Goal: Information Seeking & Learning: Compare options

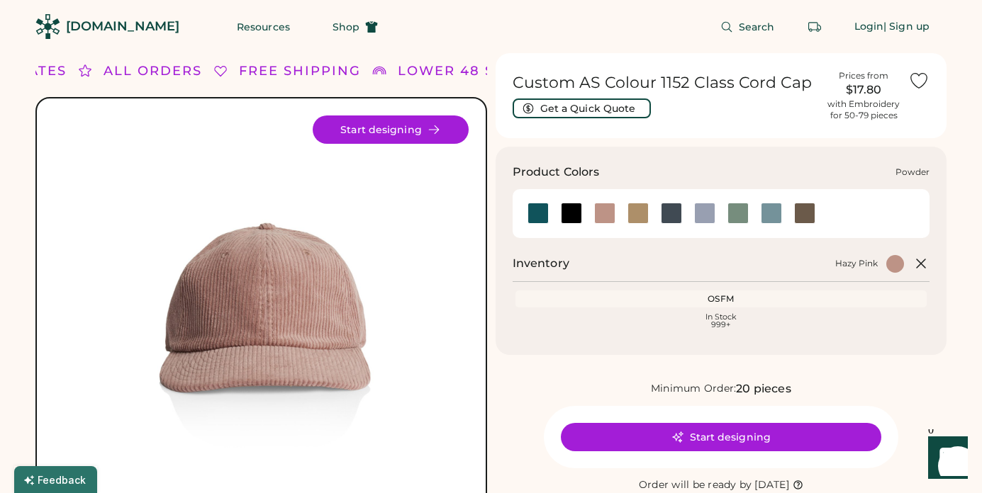
click at [703, 213] on div at bounding box center [704, 213] width 21 height 21
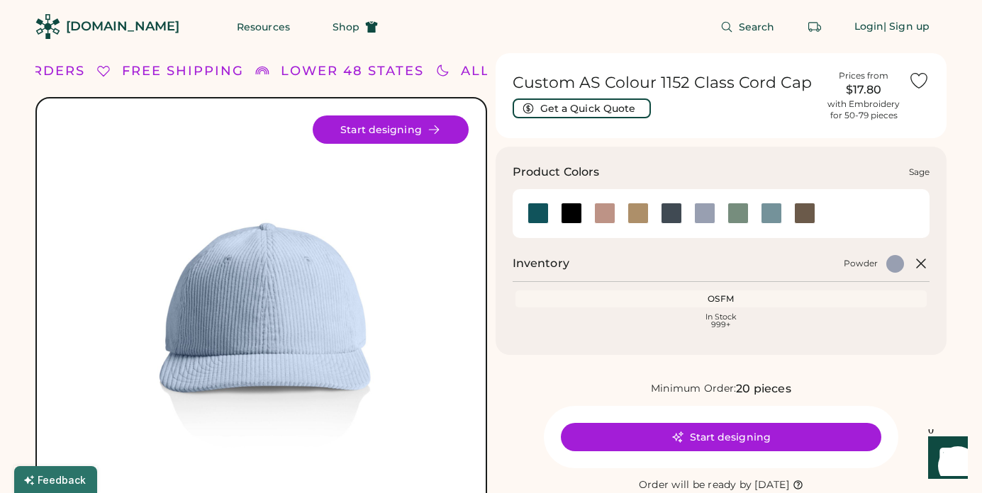
click at [736, 213] on div at bounding box center [737, 213] width 21 height 21
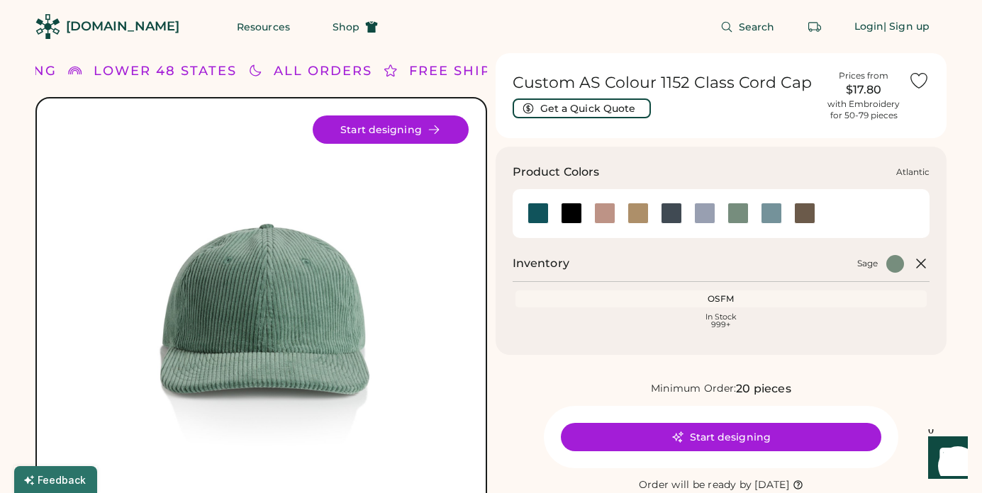
click at [540, 212] on div at bounding box center [537, 213] width 21 height 21
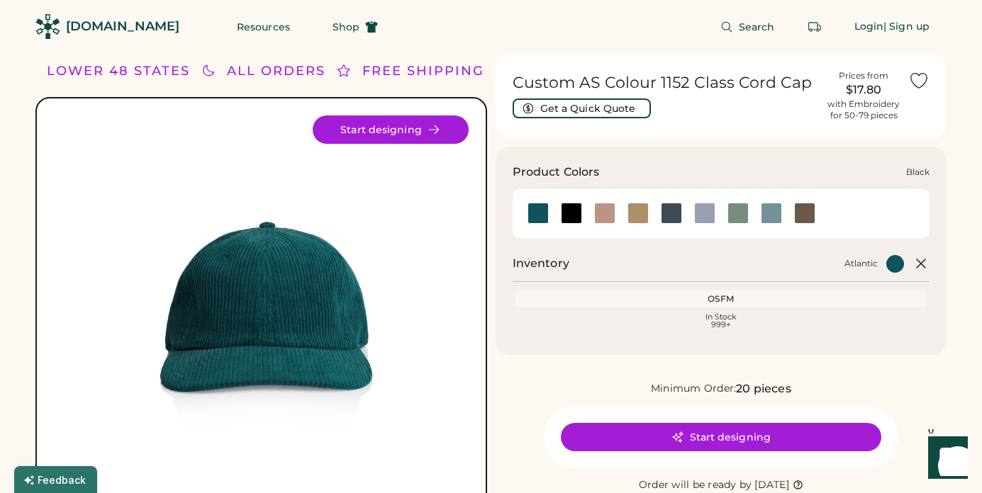
click at [568, 219] on div at bounding box center [571, 213] width 21 height 21
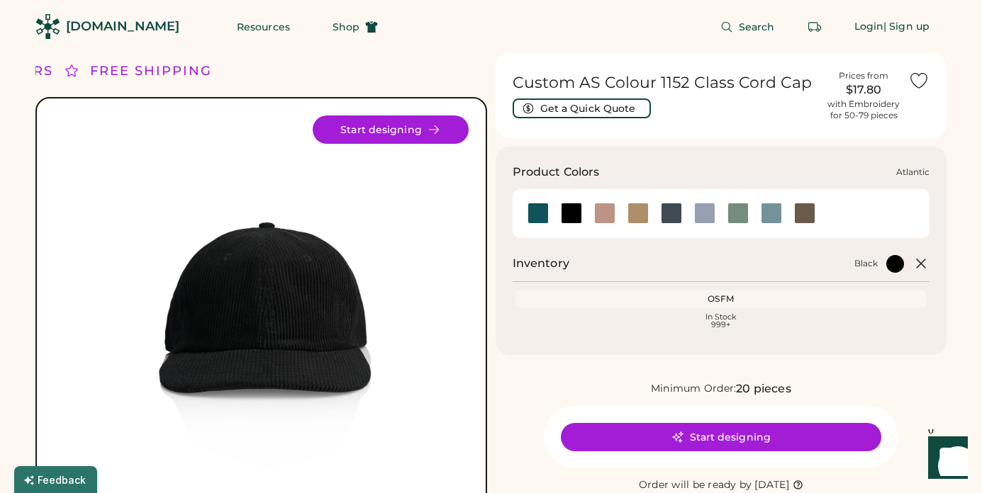
click at [540, 213] on div at bounding box center [537, 213] width 21 height 21
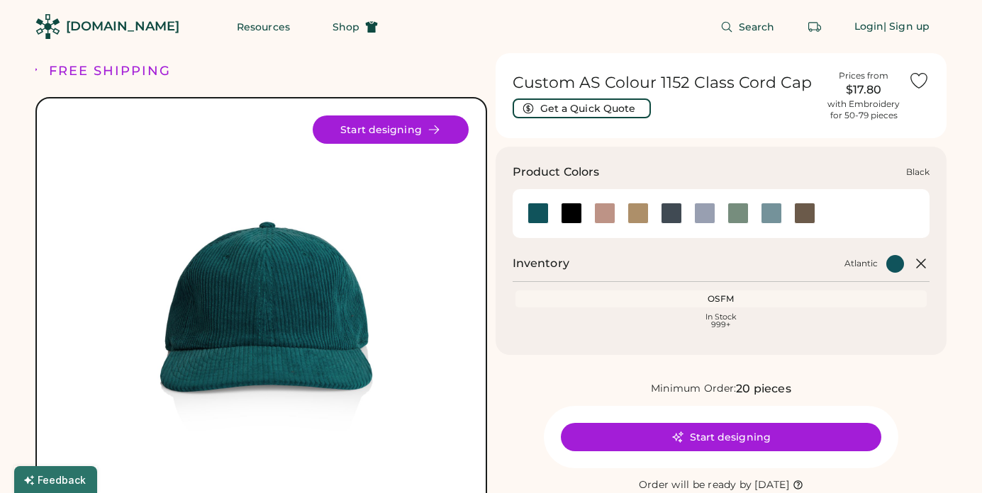
click at [572, 212] on div at bounding box center [571, 213] width 21 height 21
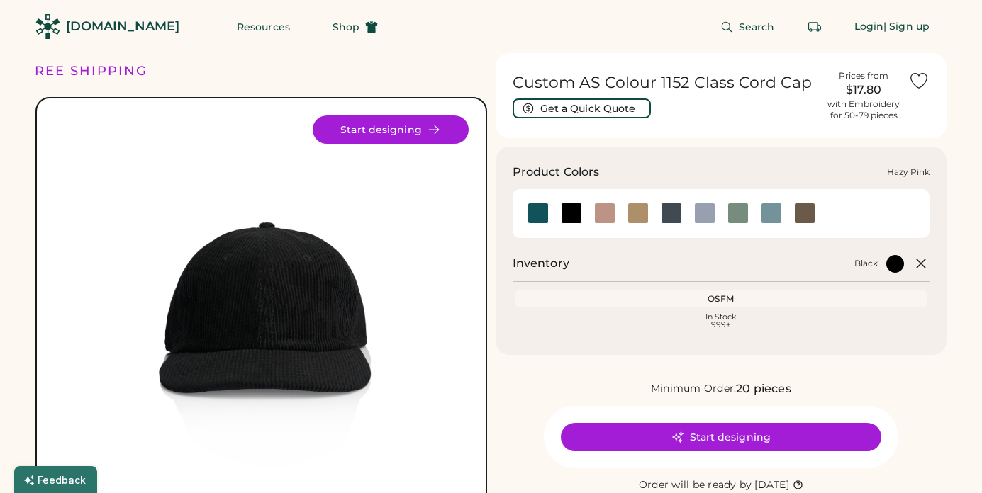
click at [603, 213] on div at bounding box center [604, 213] width 21 height 21
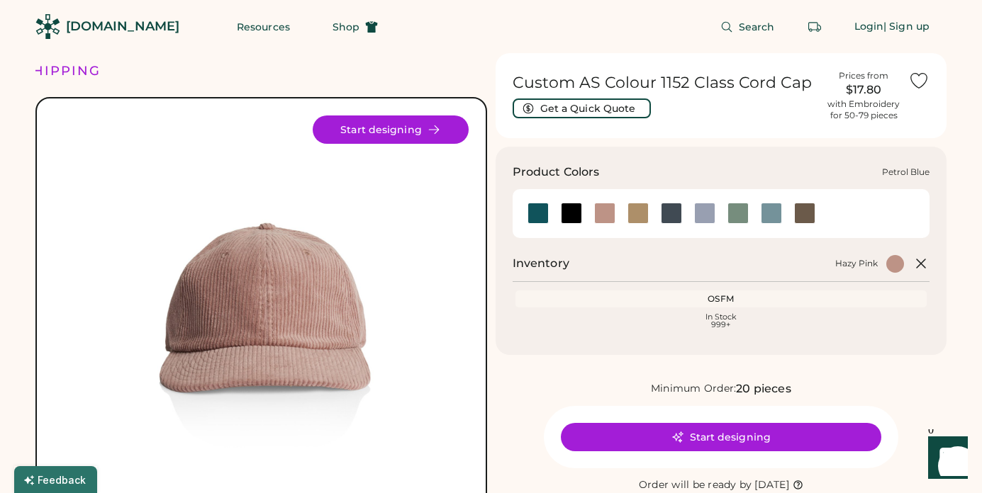
click at [674, 215] on div at bounding box center [671, 213] width 21 height 21
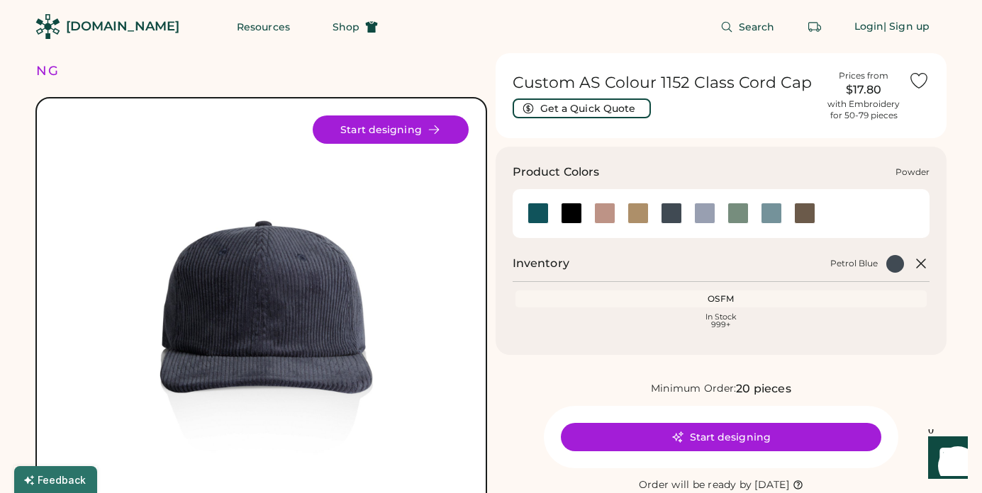
click at [708, 216] on div at bounding box center [704, 213] width 21 height 21
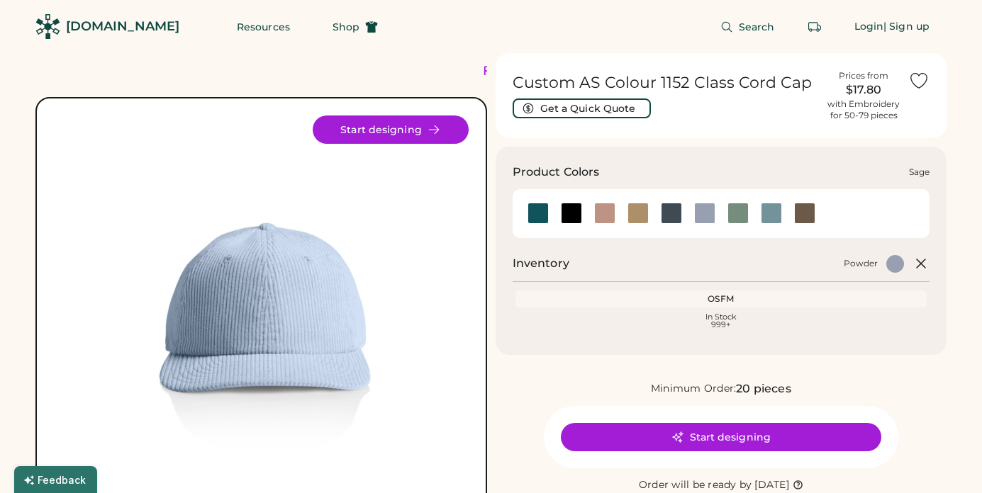
click at [740, 212] on div at bounding box center [737, 213] width 21 height 21
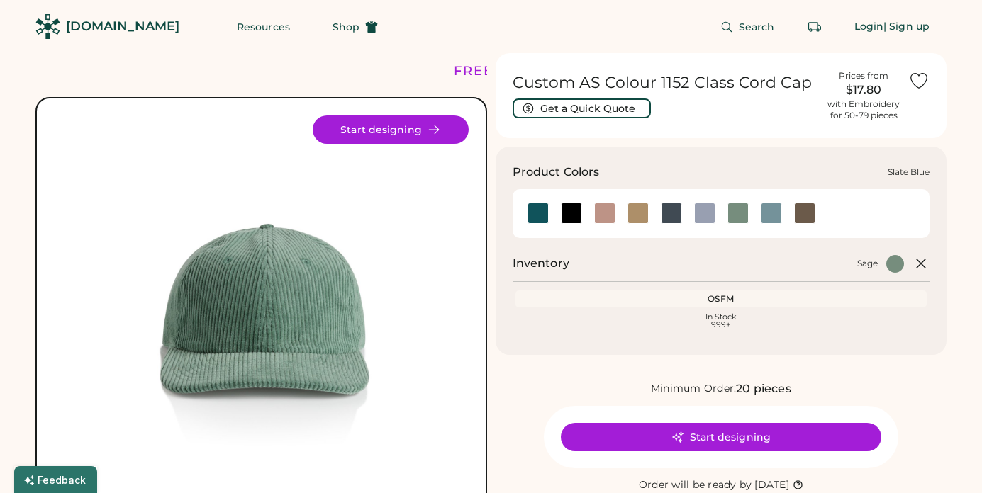
click at [775, 211] on div at bounding box center [771, 213] width 21 height 21
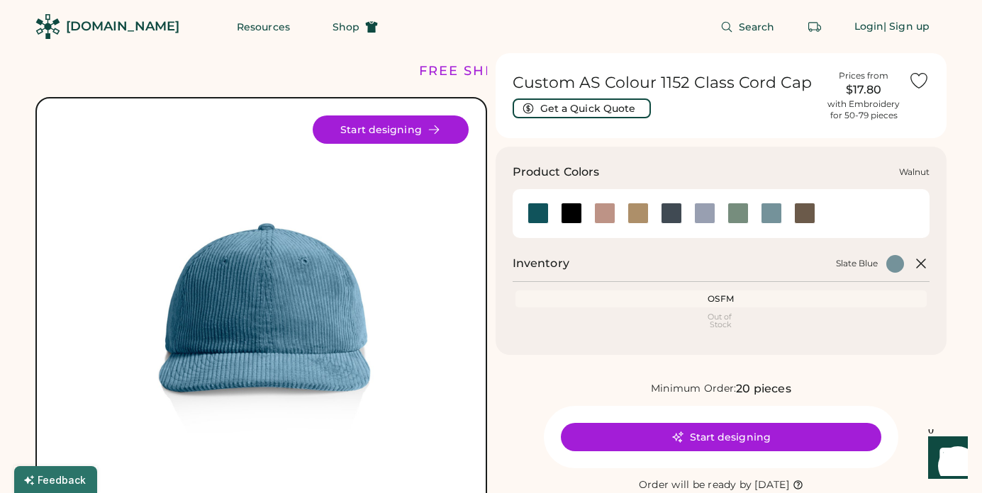
click at [803, 216] on div at bounding box center [804, 213] width 21 height 21
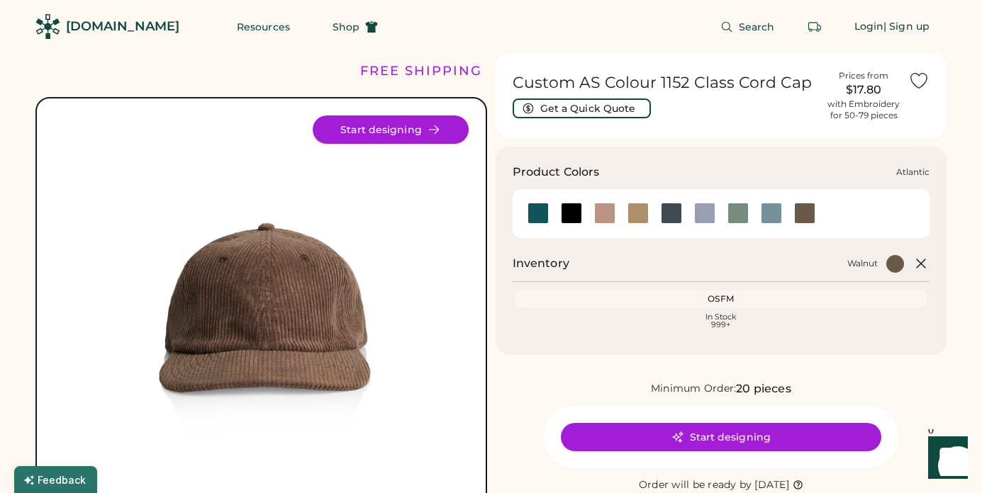
click at [545, 215] on div at bounding box center [537, 213] width 21 height 21
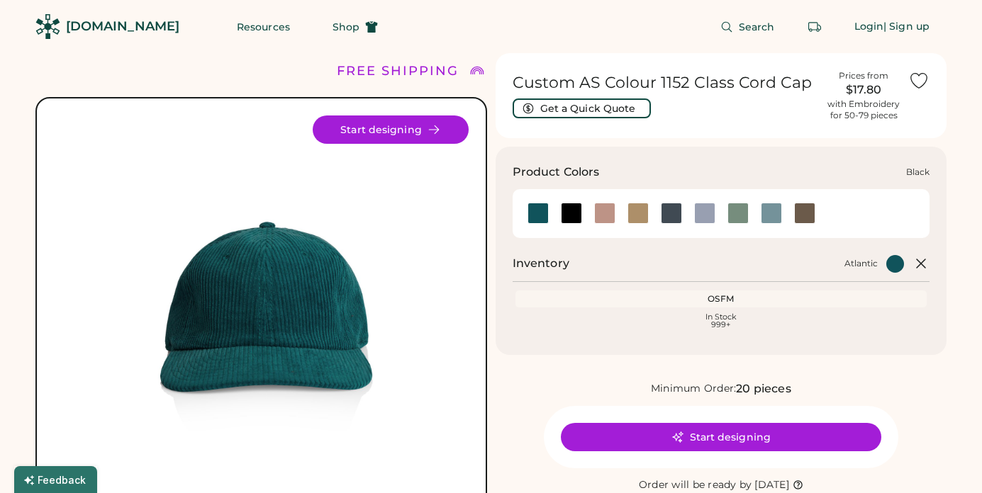
click at [573, 213] on div at bounding box center [571, 213] width 21 height 21
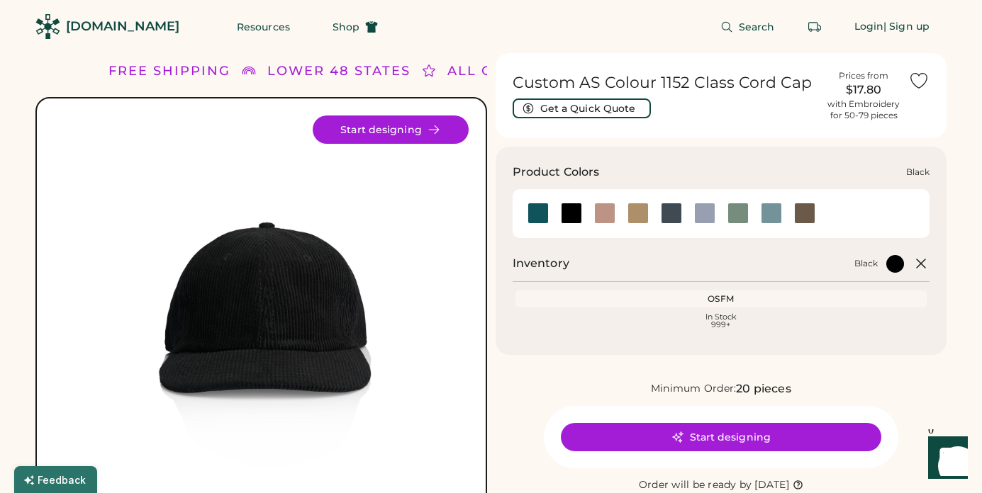
click at [564, 213] on div at bounding box center [571, 213] width 21 height 21
click at [698, 216] on div at bounding box center [704, 213] width 21 height 21
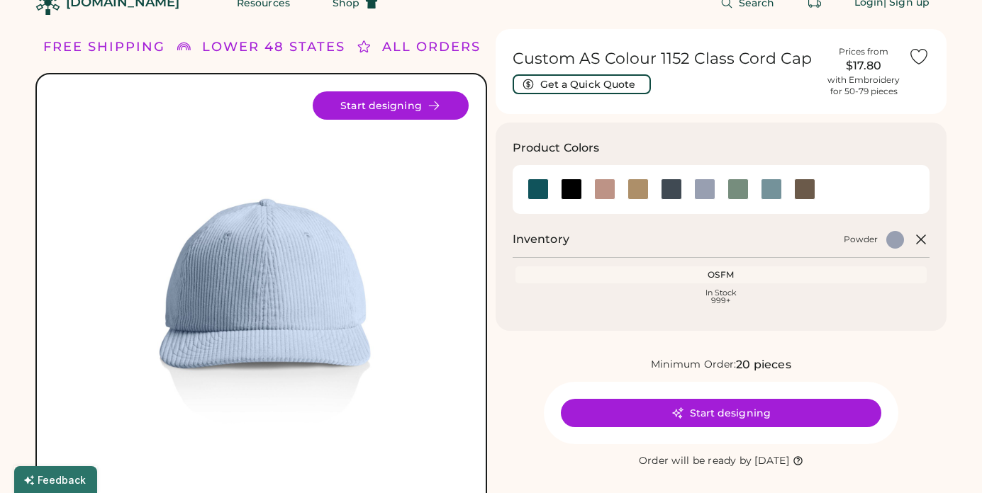
scroll to position [28, 0]
